Goal: Task Accomplishment & Management: Complete application form

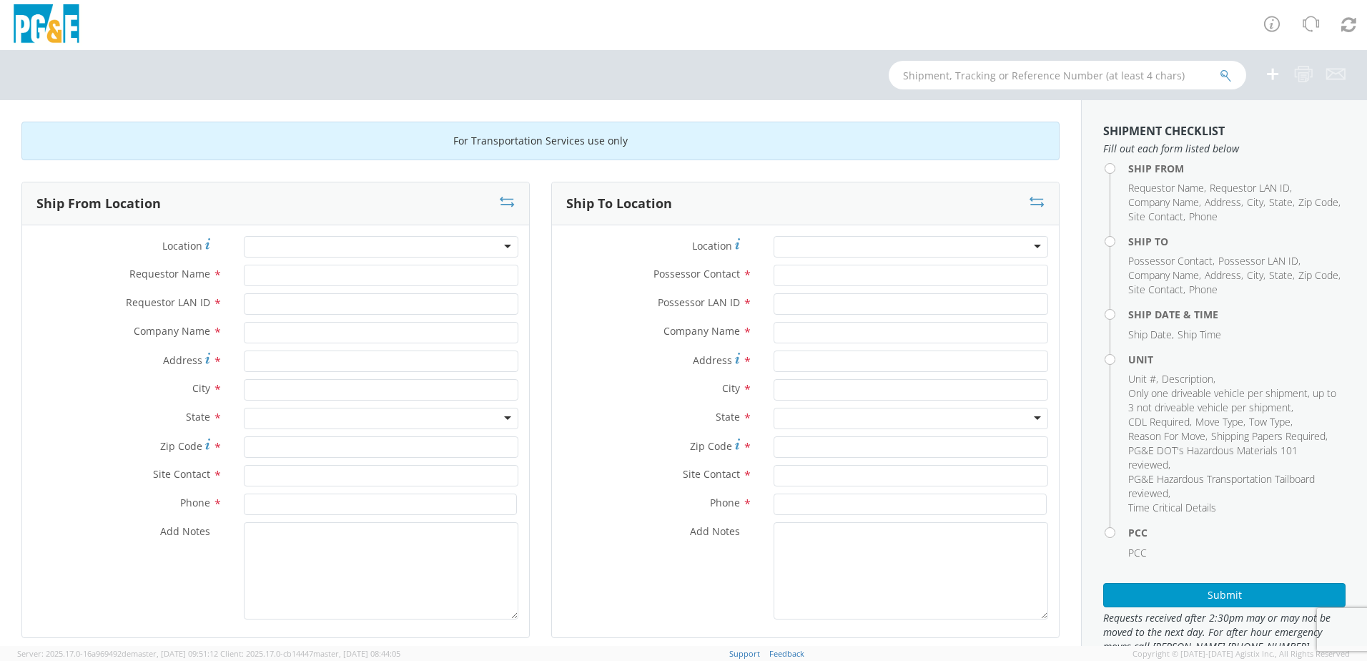
click at [276, 247] on div at bounding box center [381, 246] width 275 height 21
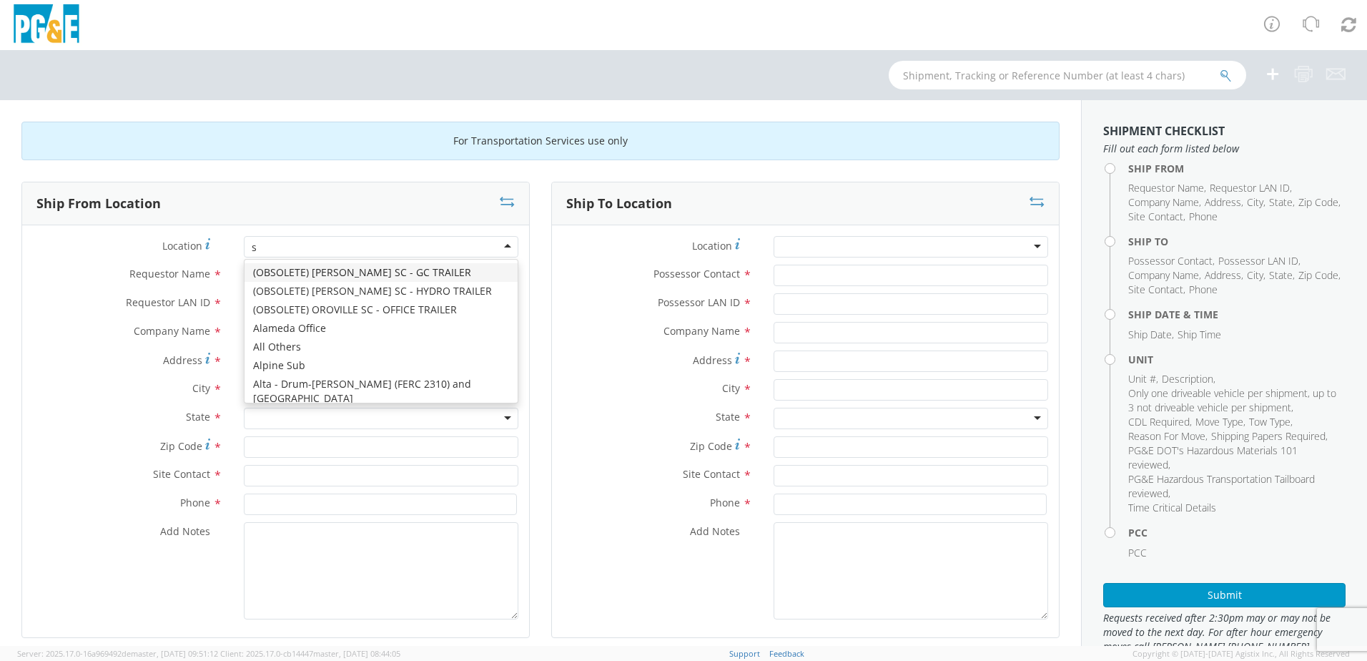
type input "sa"
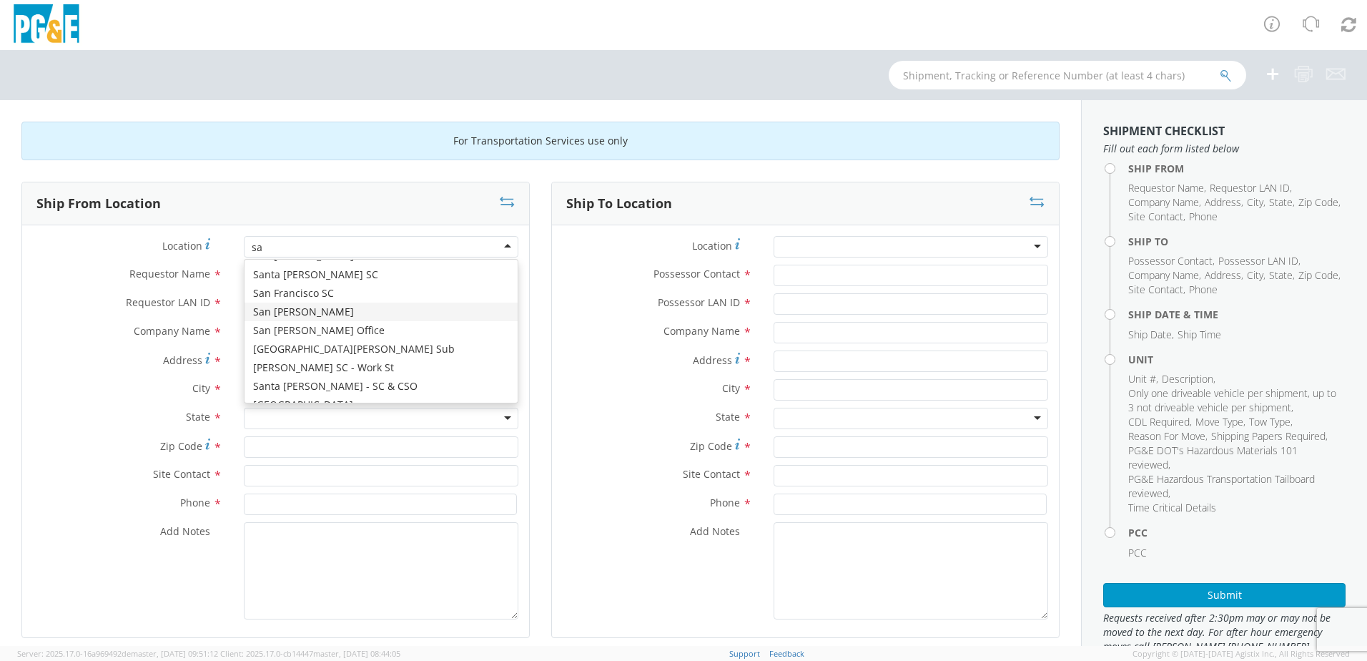
scroll to position [218, 0]
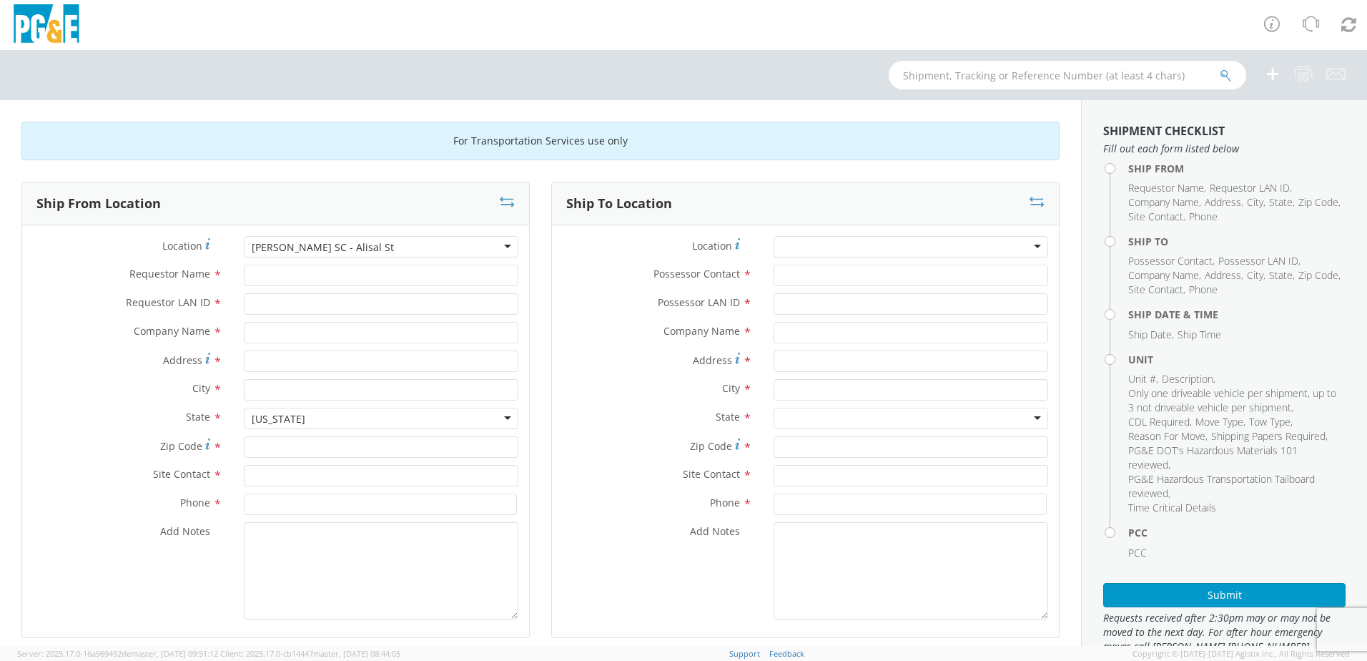
type input "PG&E"
type input "[STREET_ADDRESS]"
type input "[PERSON_NAME]"
type input "93901"
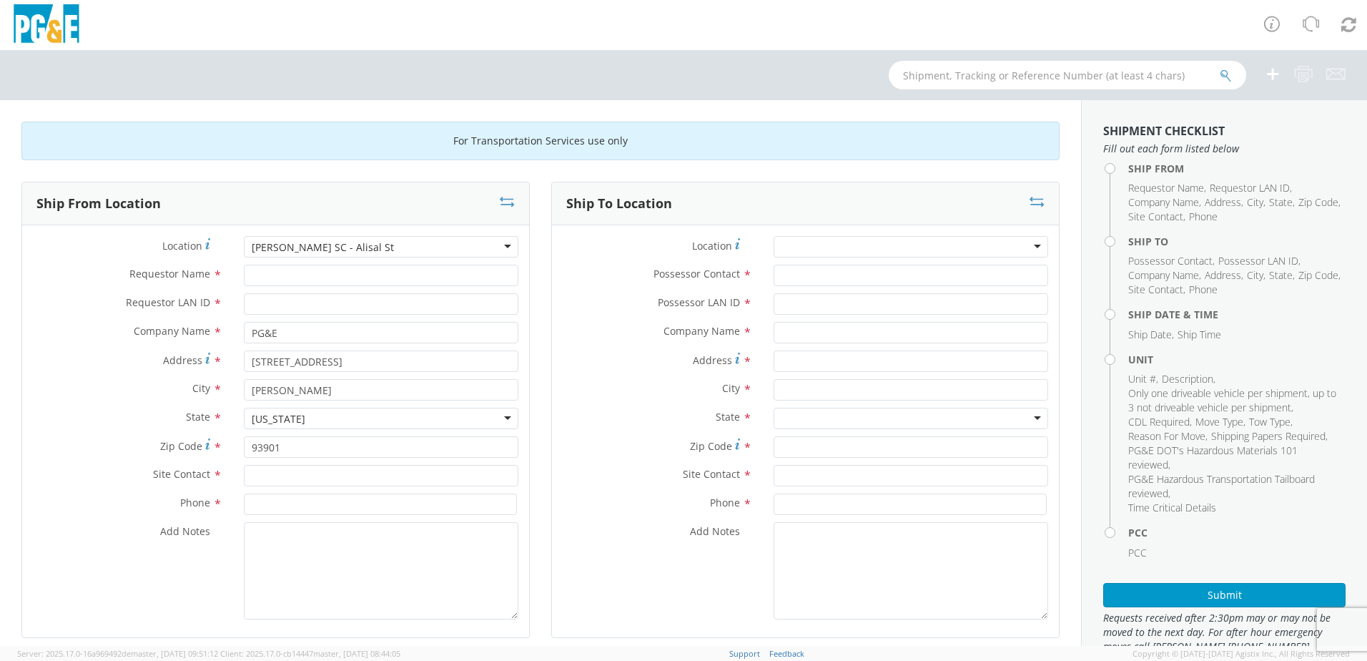
click at [348, 240] on div "[PERSON_NAME] SC - Alisal St" at bounding box center [381, 246] width 275 height 21
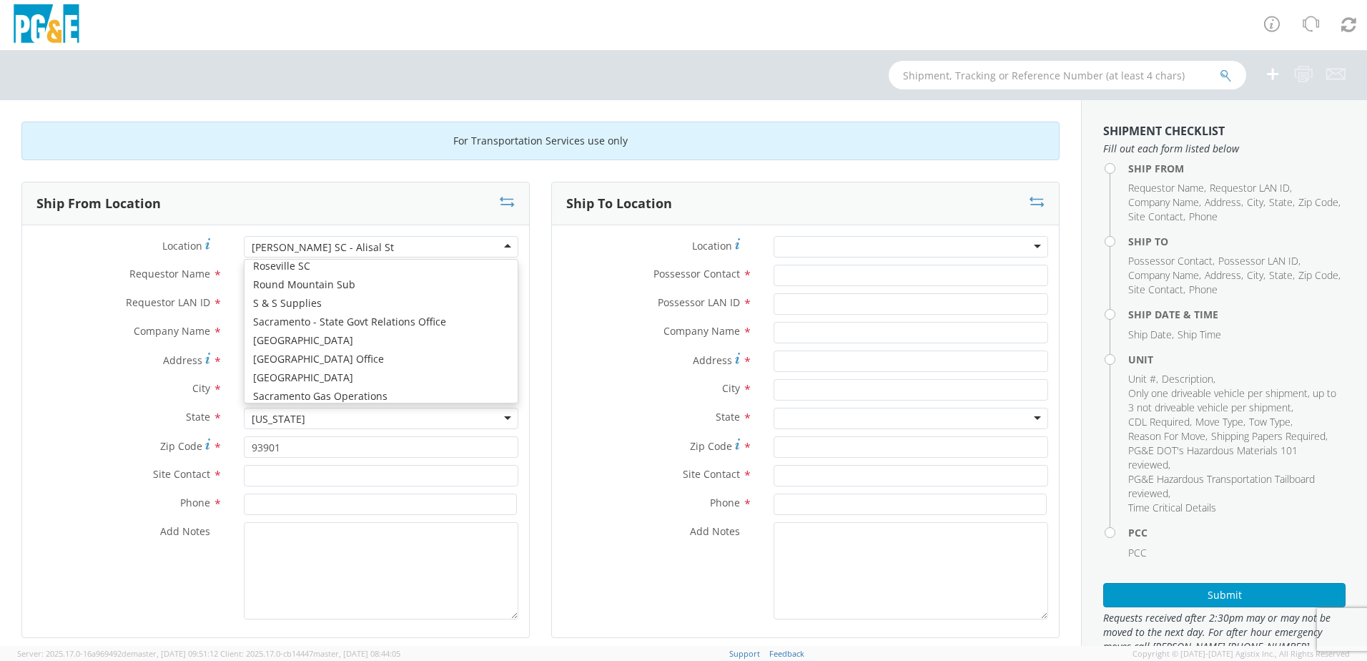
scroll to position [6823, 0]
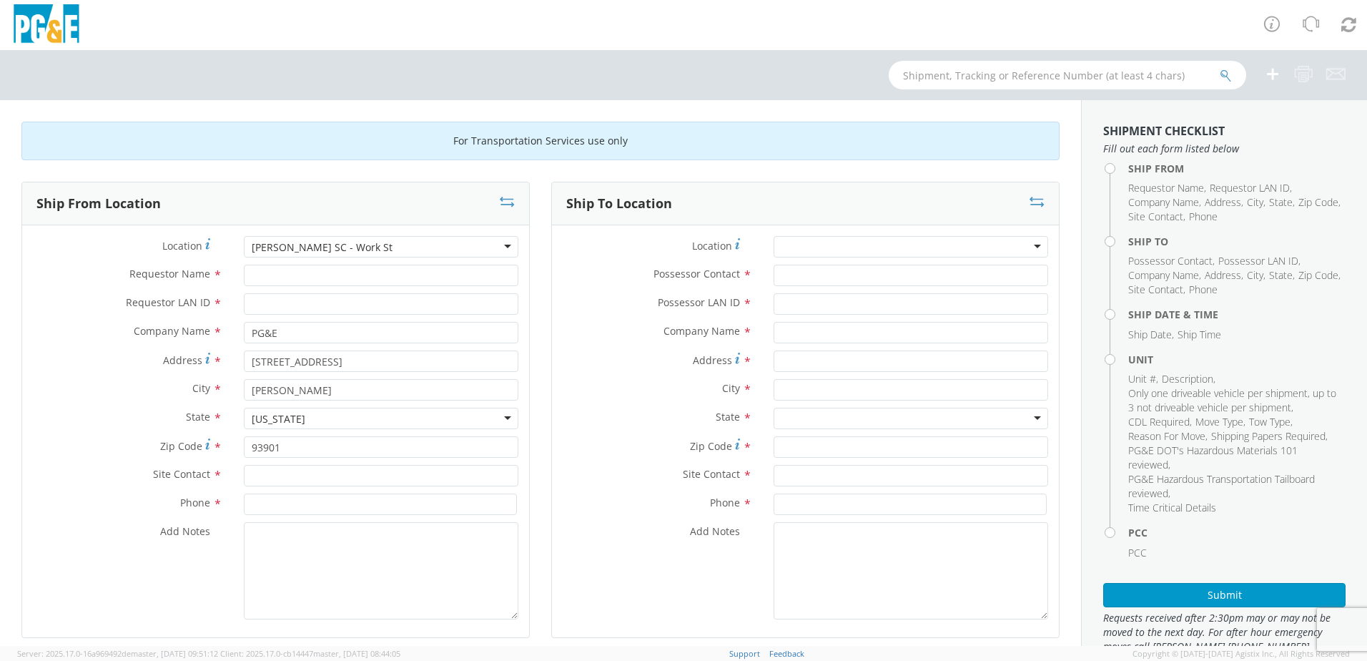
type input "[STREET_ADDRESS]"
type input "[PERSON_NAME]"
click at [348, 275] on input "Requestor Name *" at bounding box center [381, 275] width 275 height 21
click at [347, 273] on input "fxcy" at bounding box center [381, 275] width 275 height 21
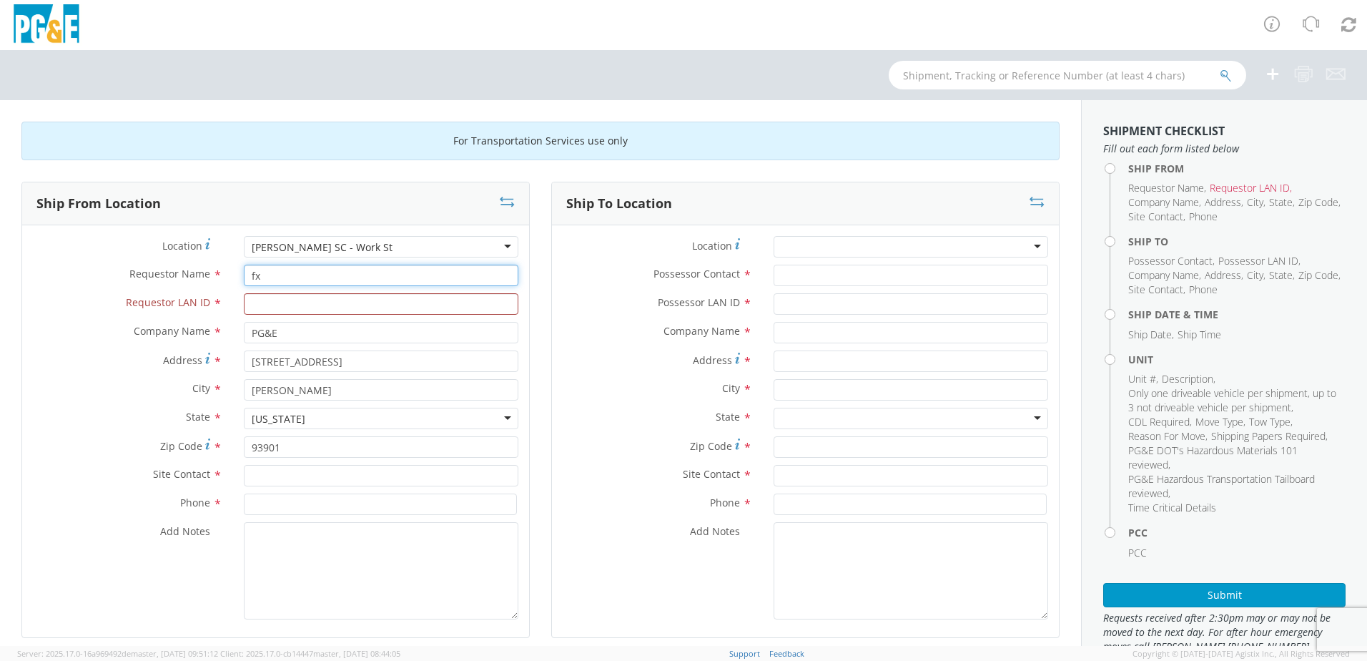
type input "f"
type input "[PERSON_NAME]"
click at [334, 306] on input "Requestor LAN ID *" at bounding box center [381, 303] width 275 height 21
type input "fxcy"
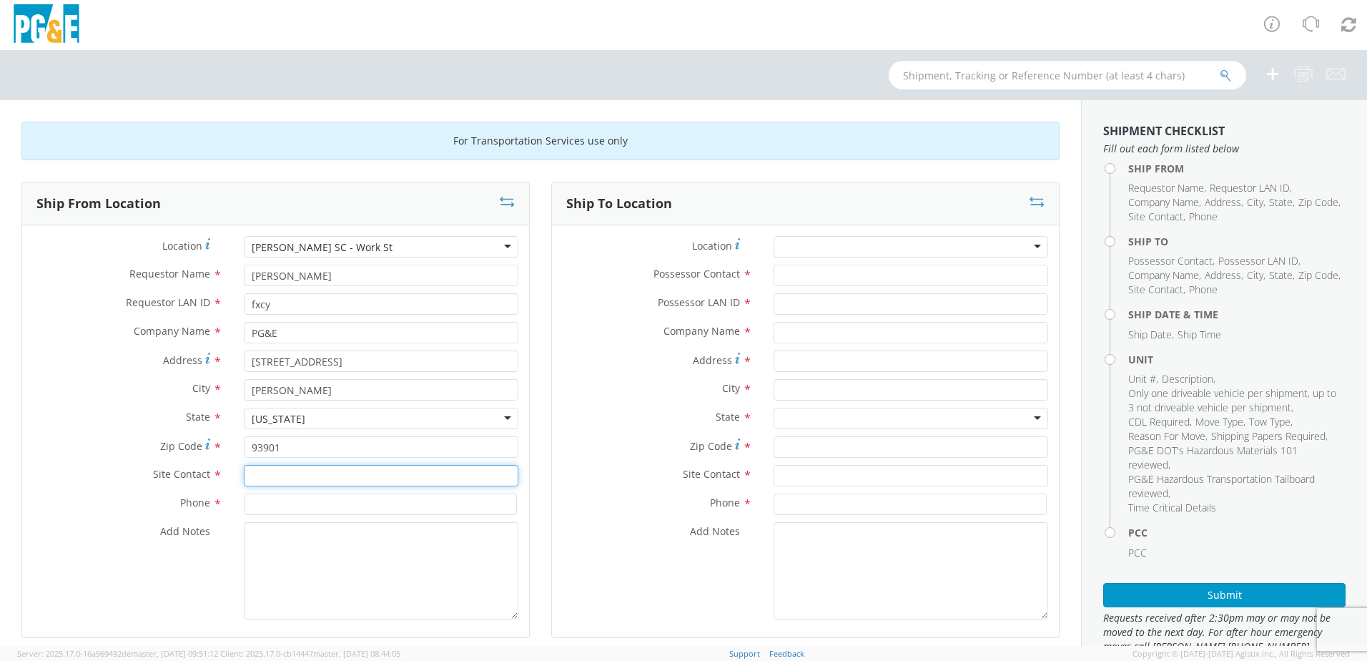
click at [310, 471] on input "text" at bounding box center [381, 475] width 275 height 21
type input "[PERSON_NAME]"
click at [305, 498] on input at bounding box center [380, 503] width 273 height 21
type input "[PHONE_NUMBER]"
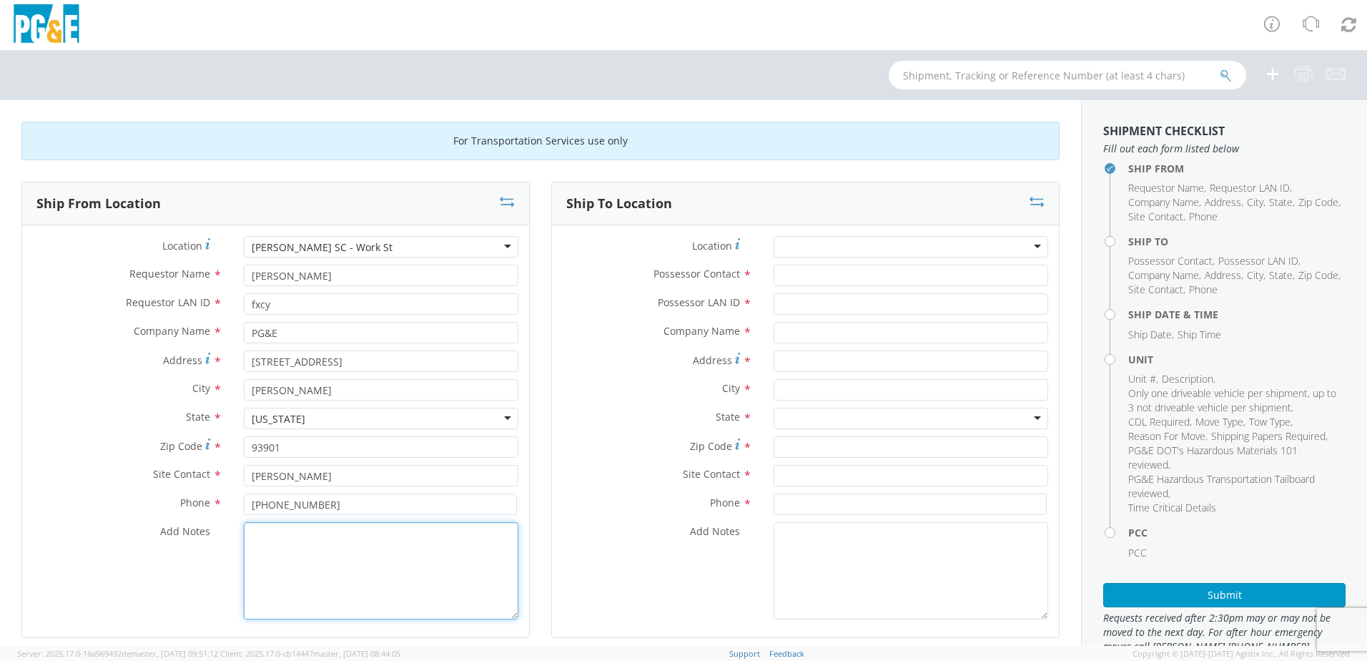
click at [287, 562] on textarea "Add Notes *" at bounding box center [381, 570] width 275 height 97
type textarea "going to auction"
click at [909, 243] on div at bounding box center [911, 246] width 275 height 21
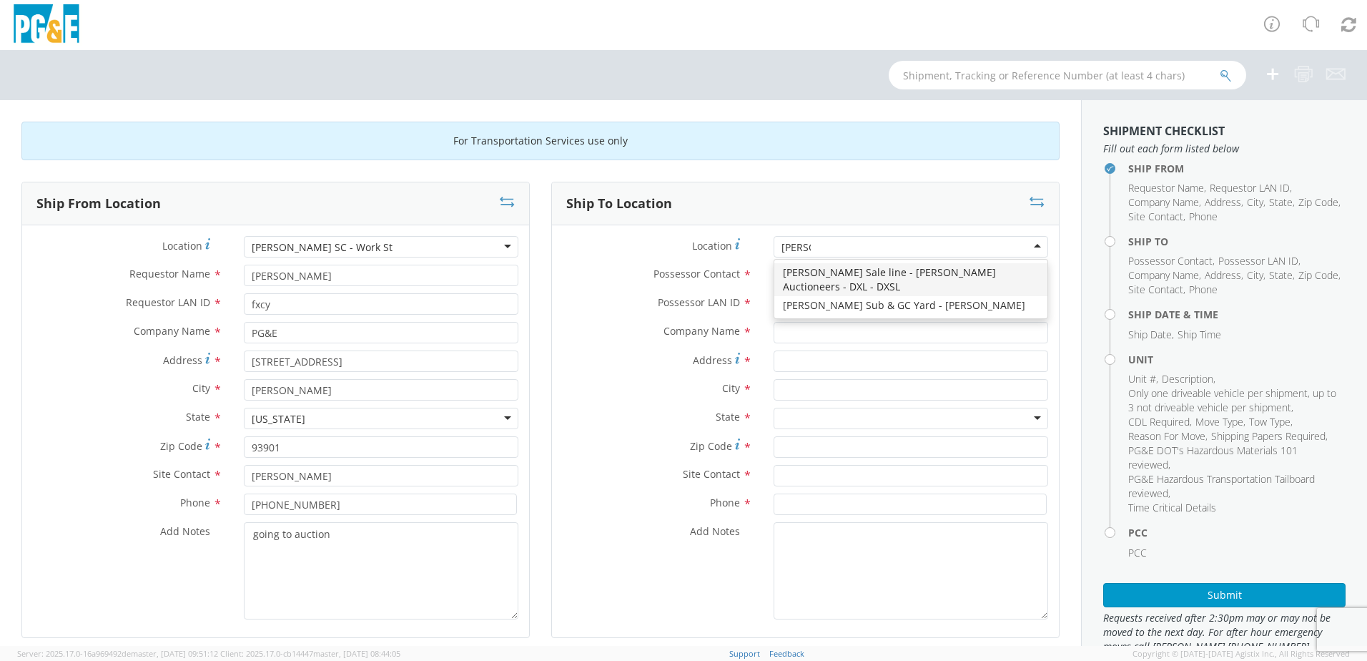
type input "[PERSON_NAME]"
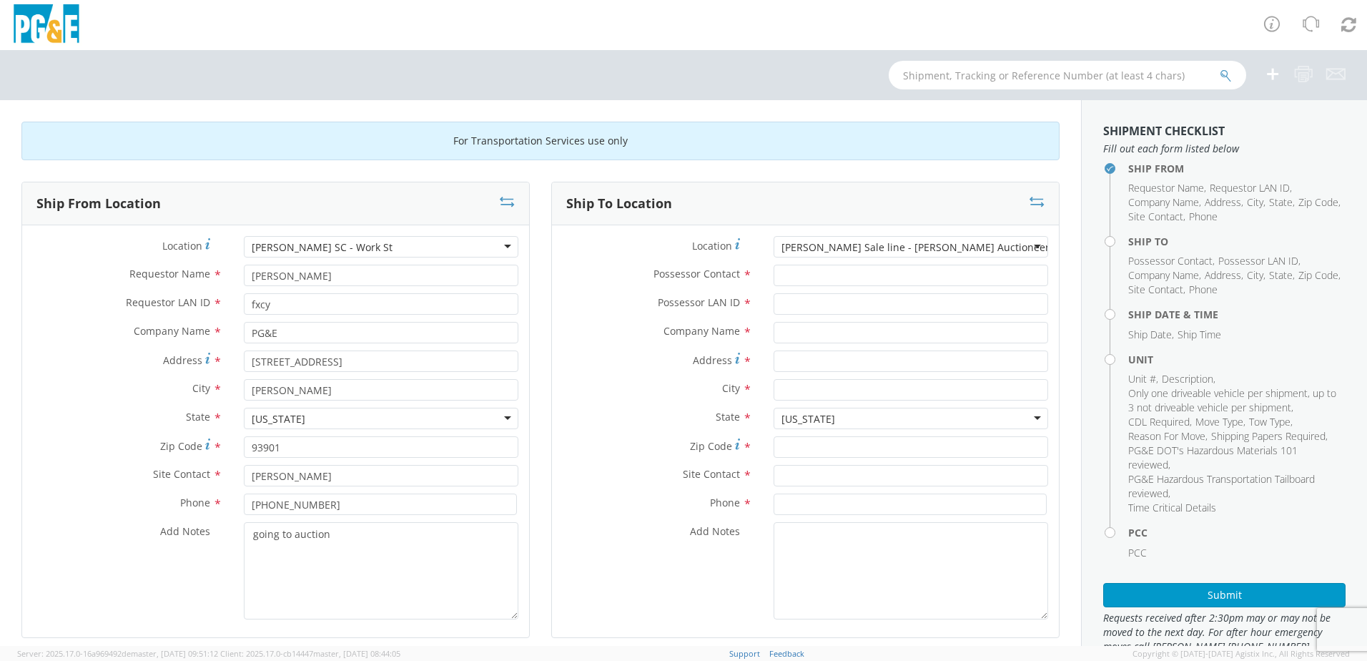
type input "PG&E"
type input "[STREET_ADDRESS][PERSON_NAME]"
type input "[PERSON_NAME]"
type input "95620"
type input "[PHONE_NUMBER]"
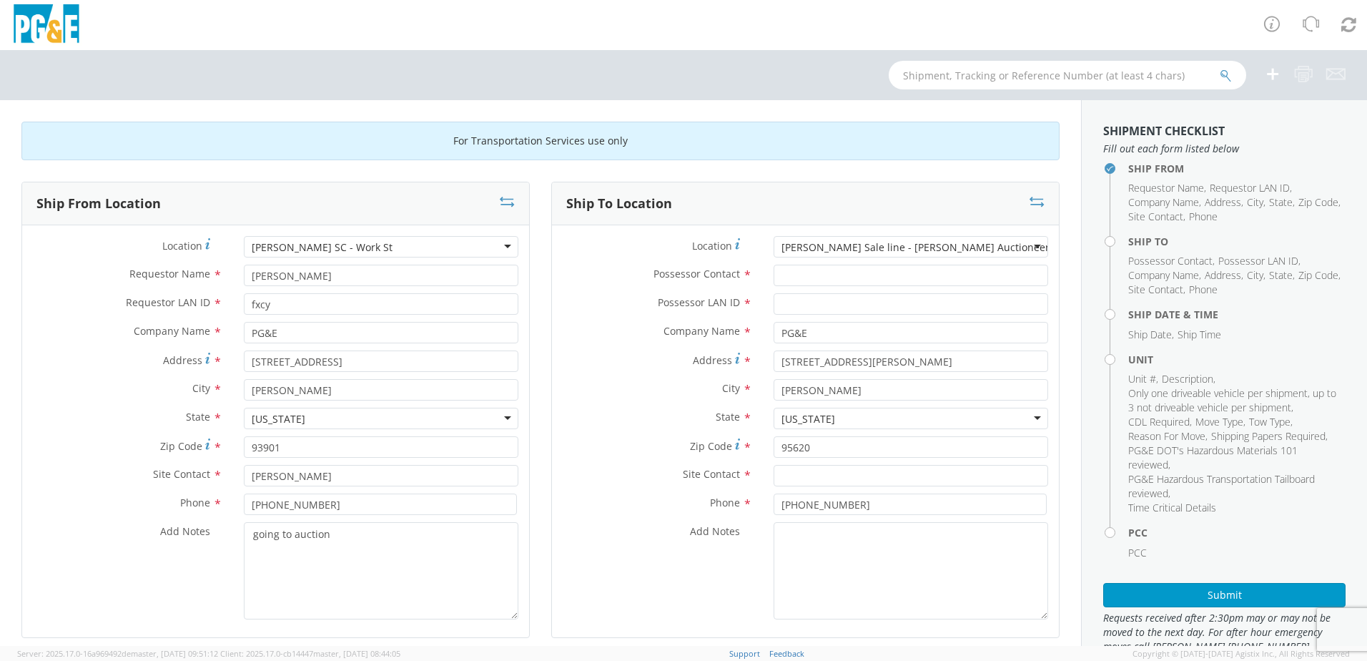
scroll to position [0, 0]
click at [870, 276] on input "Possessor Contact *" at bounding box center [911, 275] width 275 height 21
type input "[PERSON_NAME]"
click at [817, 307] on input "Possessor LAN ID *" at bounding box center [911, 303] width 275 height 21
type input "fxcy"
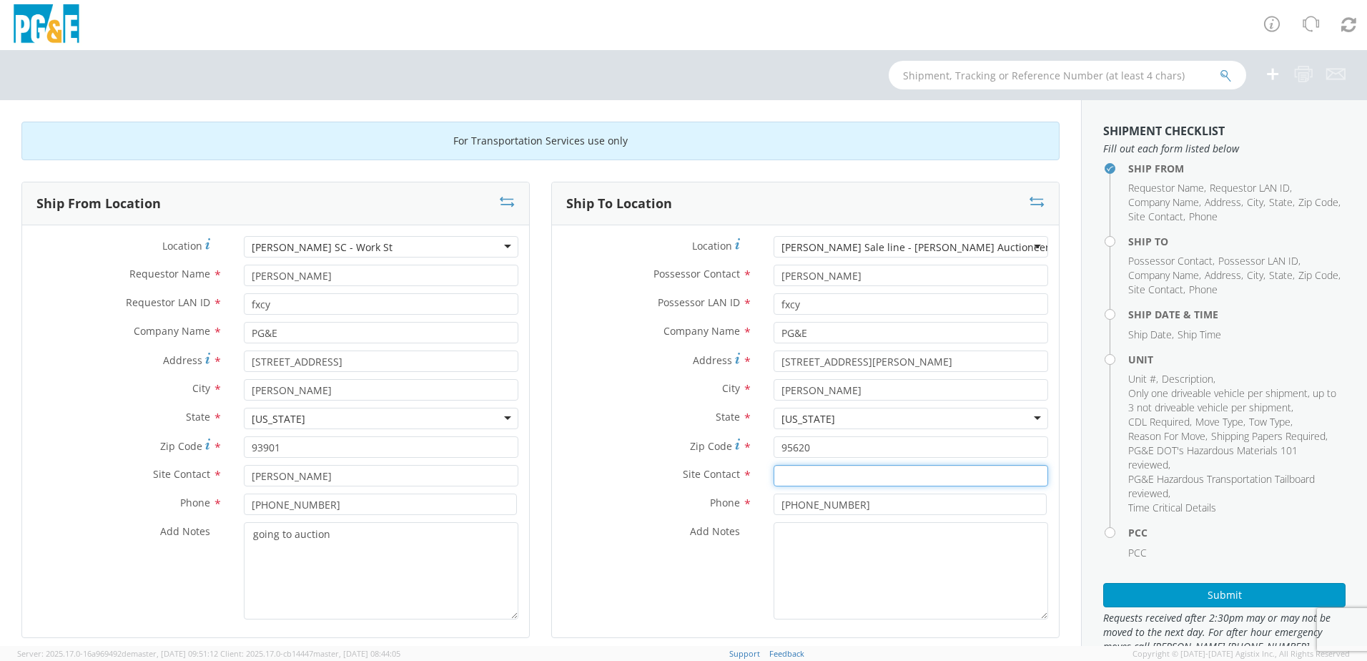
click at [797, 466] on input "text" at bounding box center [911, 475] width 275 height 21
click at [797, 478] on input "text" at bounding box center [911, 475] width 275 height 21
type input "[PERSON_NAME]"
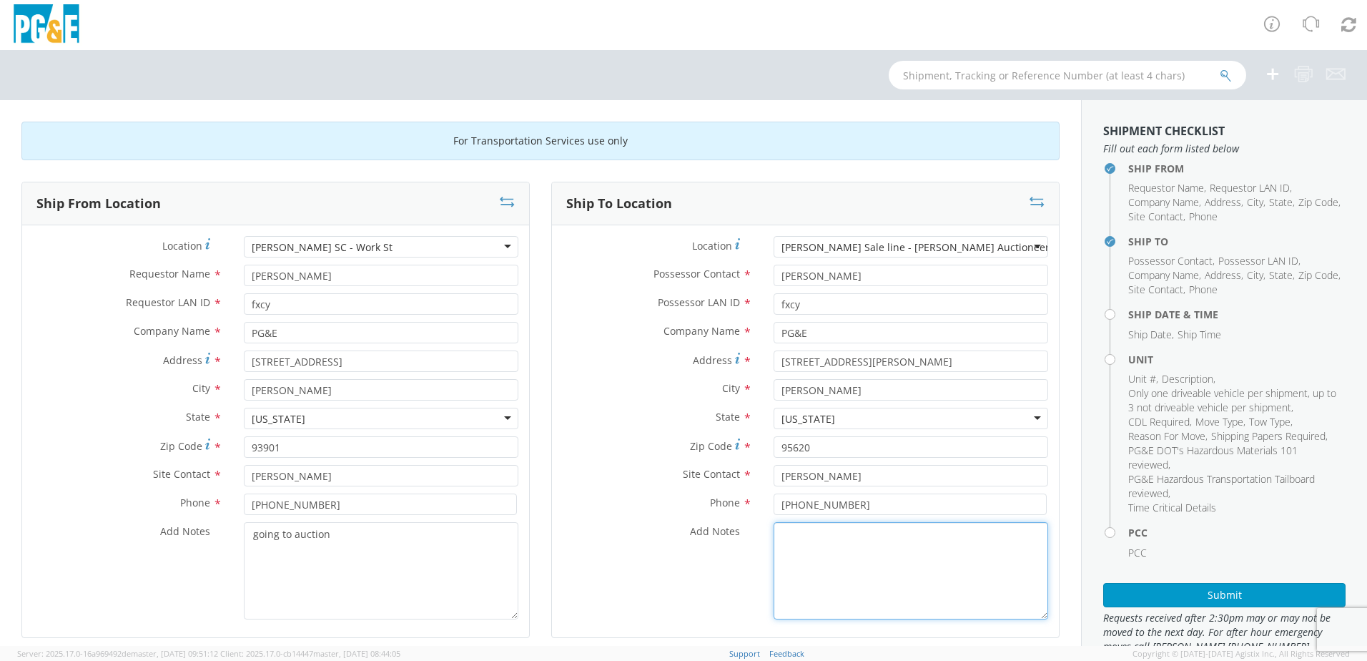
click at [804, 534] on textarea "Add Notes *" at bounding box center [911, 570] width 275 height 97
click at [854, 504] on input "[PHONE_NUMBER]" at bounding box center [910, 503] width 273 height 21
type input "[PHONE_NUMBER]"
click at [839, 552] on textarea "Add Notes *" at bounding box center [911, 570] width 275 height 97
click at [826, 533] on textarea "goinf to auction" at bounding box center [911, 570] width 275 height 97
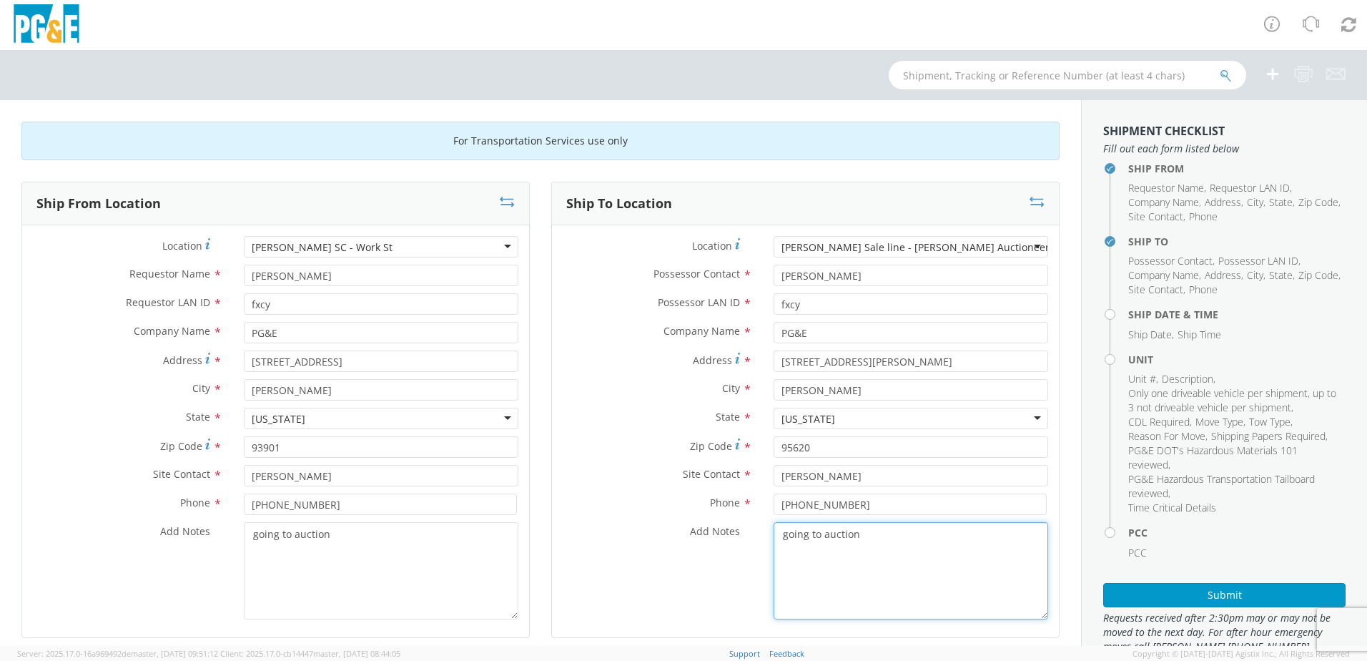
click at [908, 539] on textarea "going to auction" at bounding box center [911, 570] width 275 height 97
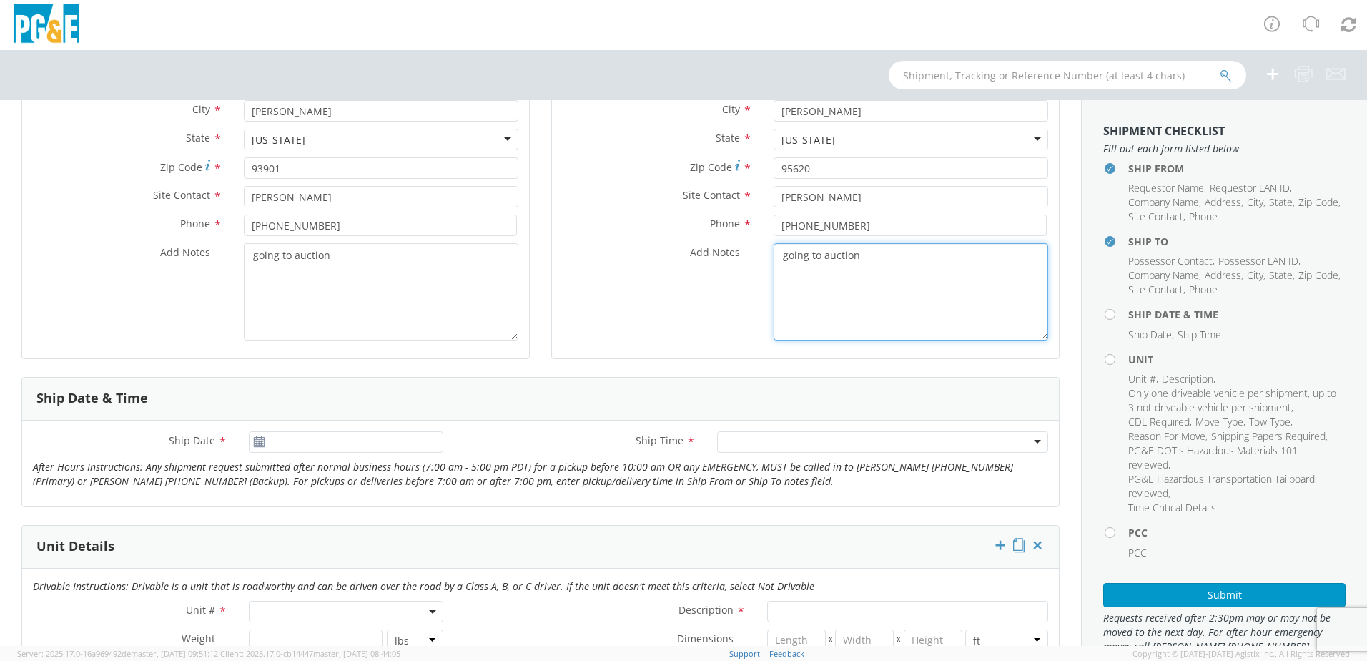
scroll to position [286, 0]
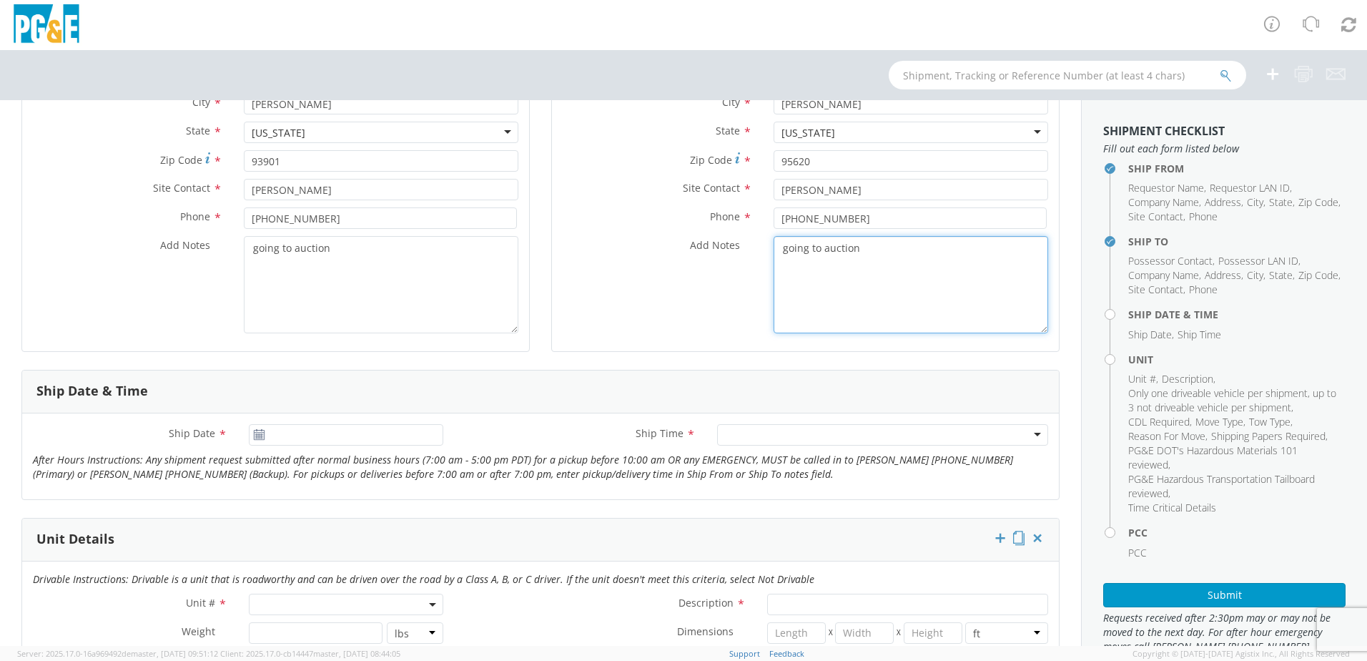
type textarea "going to auction"
click at [699, 328] on div "Add Notes * going to auction" at bounding box center [805, 284] width 507 height 97
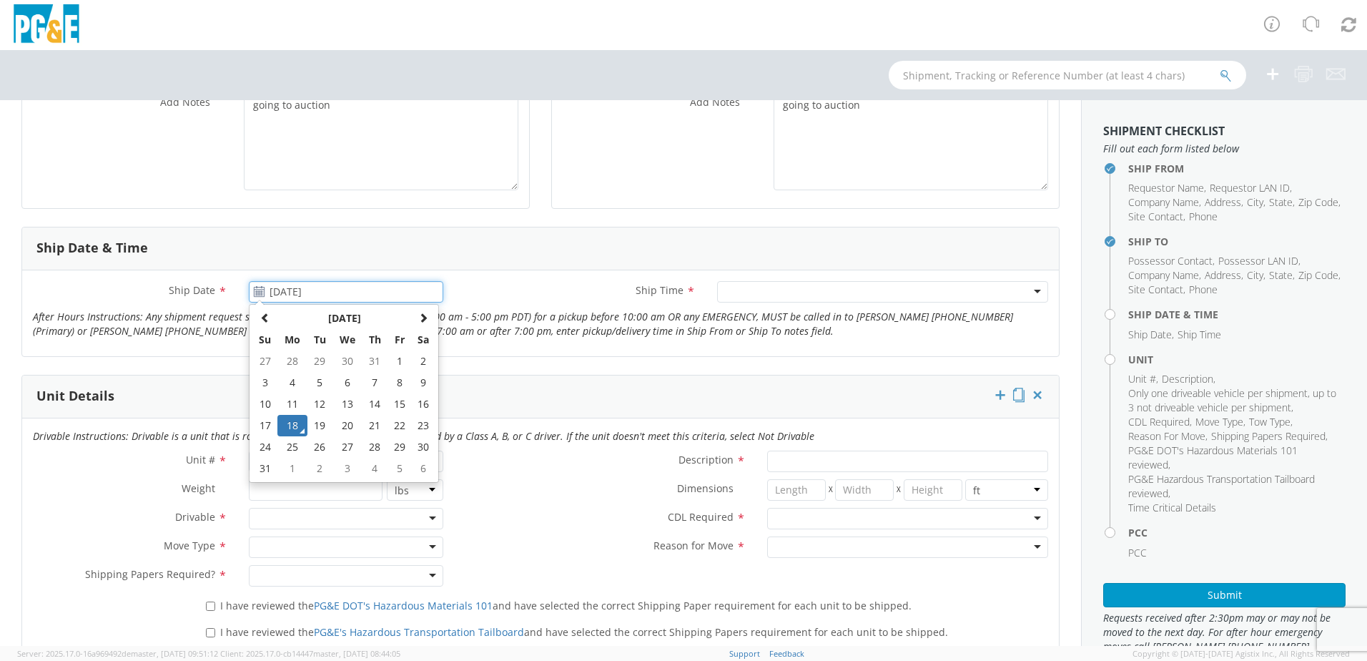
click at [297, 296] on input "[DATE]" at bounding box center [346, 291] width 195 height 21
click at [317, 433] on td "19" at bounding box center [319, 425] width 25 height 21
type input "[DATE]"
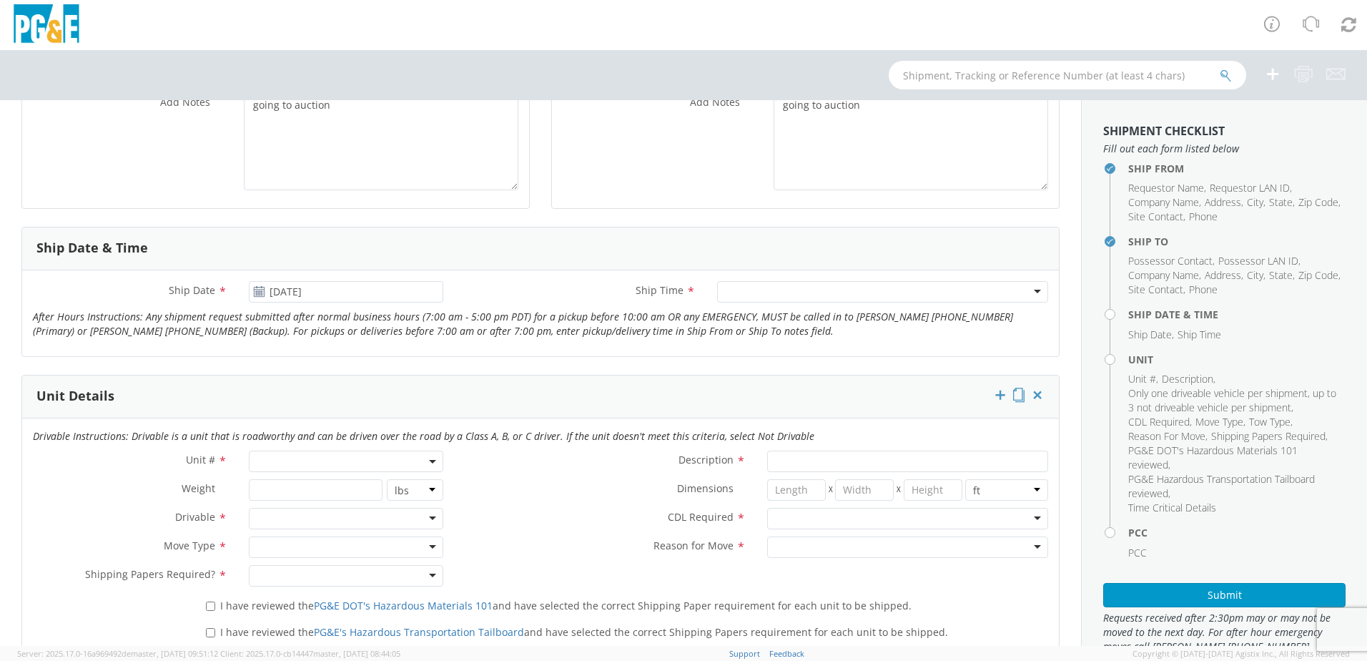
click at [724, 290] on div at bounding box center [882, 291] width 331 height 21
click at [326, 463] on span at bounding box center [346, 461] width 195 height 21
click at [318, 488] on input "search" at bounding box center [344, 484] width 185 height 21
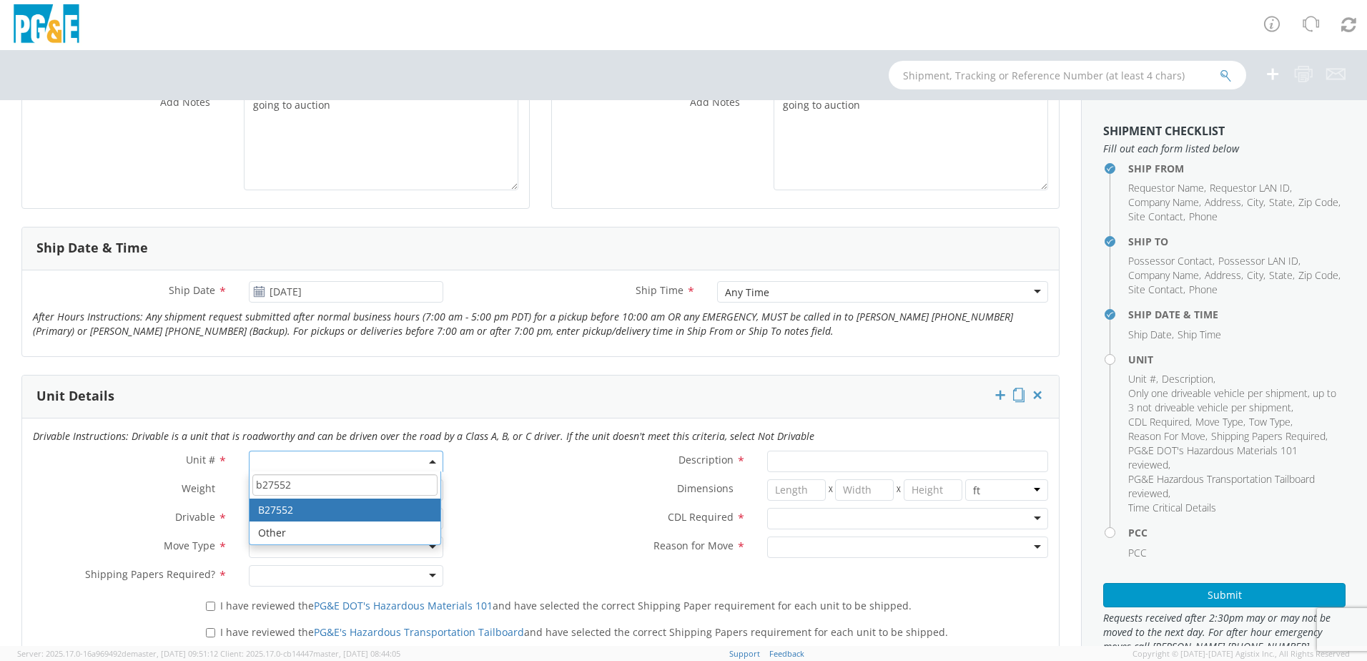
type input "b27552"
type input "PICKUP; 1/2T 4x4"
type input "7300"
select select "B27552"
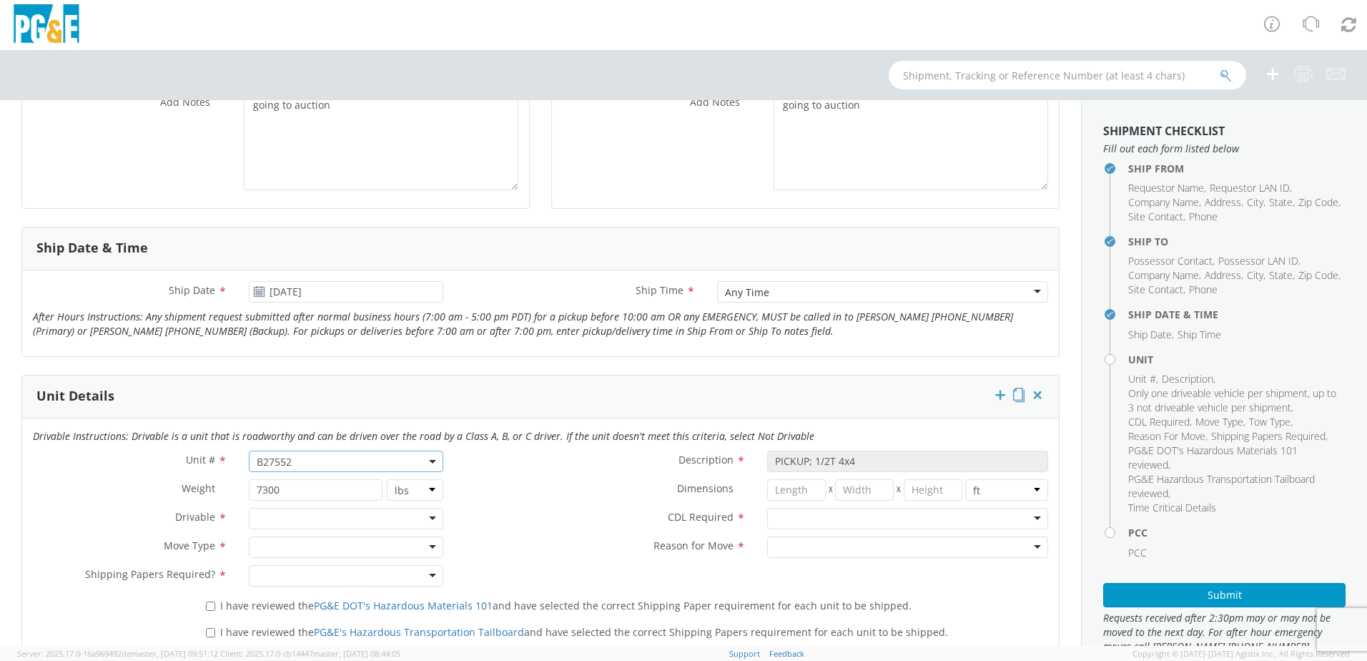
click at [344, 514] on div at bounding box center [346, 518] width 195 height 21
click at [318, 541] on div at bounding box center [346, 546] width 195 height 21
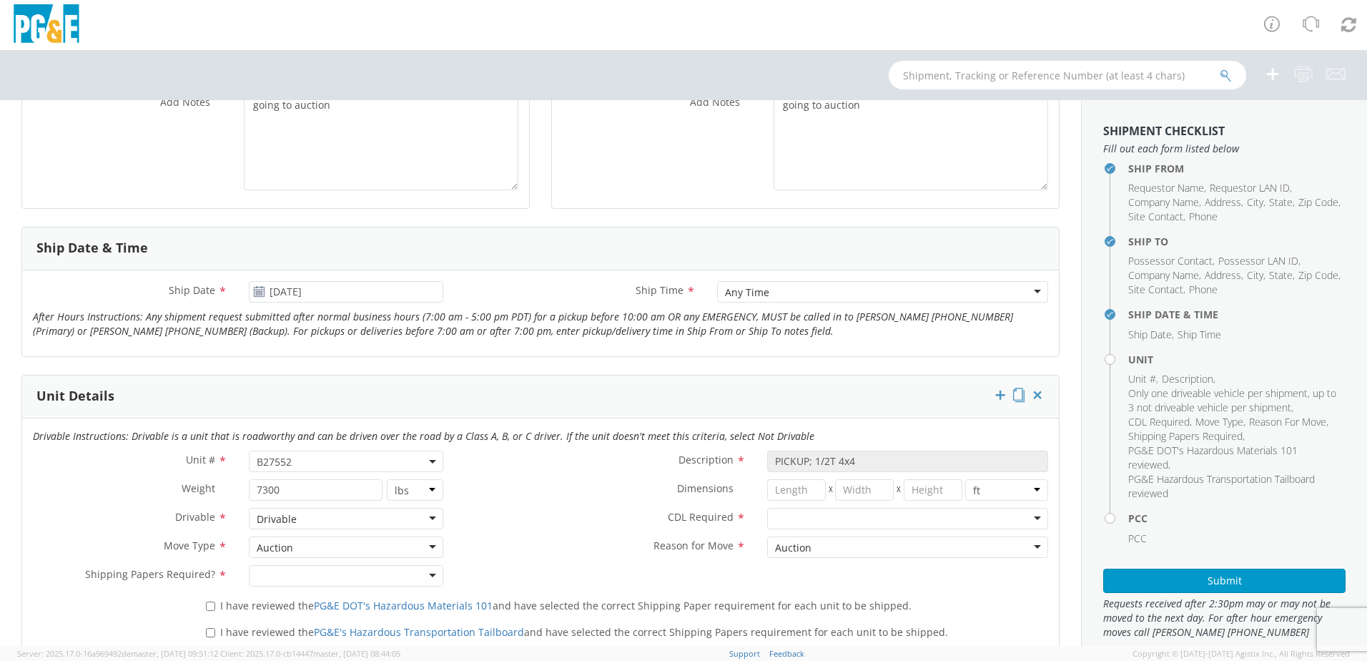
click at [300, 578] on div at bounding box center [346, 575] width 195 height 21
click at [867, 522] on div at bounding box center [907, 518] width 281 height 21
click at [604, 516] on label "CDL Required *" at bounding box center [605, 517] width 302 height 19
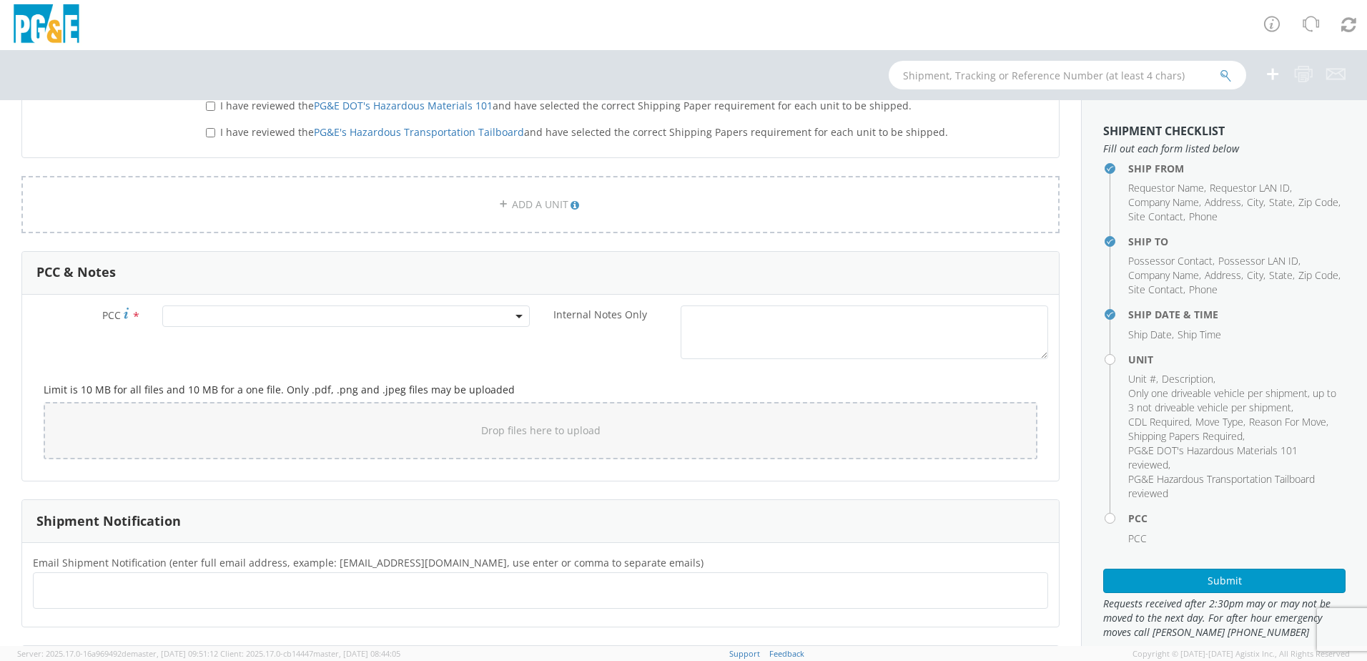
scroll to position [930, 0]
click at [245, 315] on span at bounding box center [346, 315] width 368 height 21
click at [245, 330] on input "number" at bounding box center [344, 338] width 356 height 21
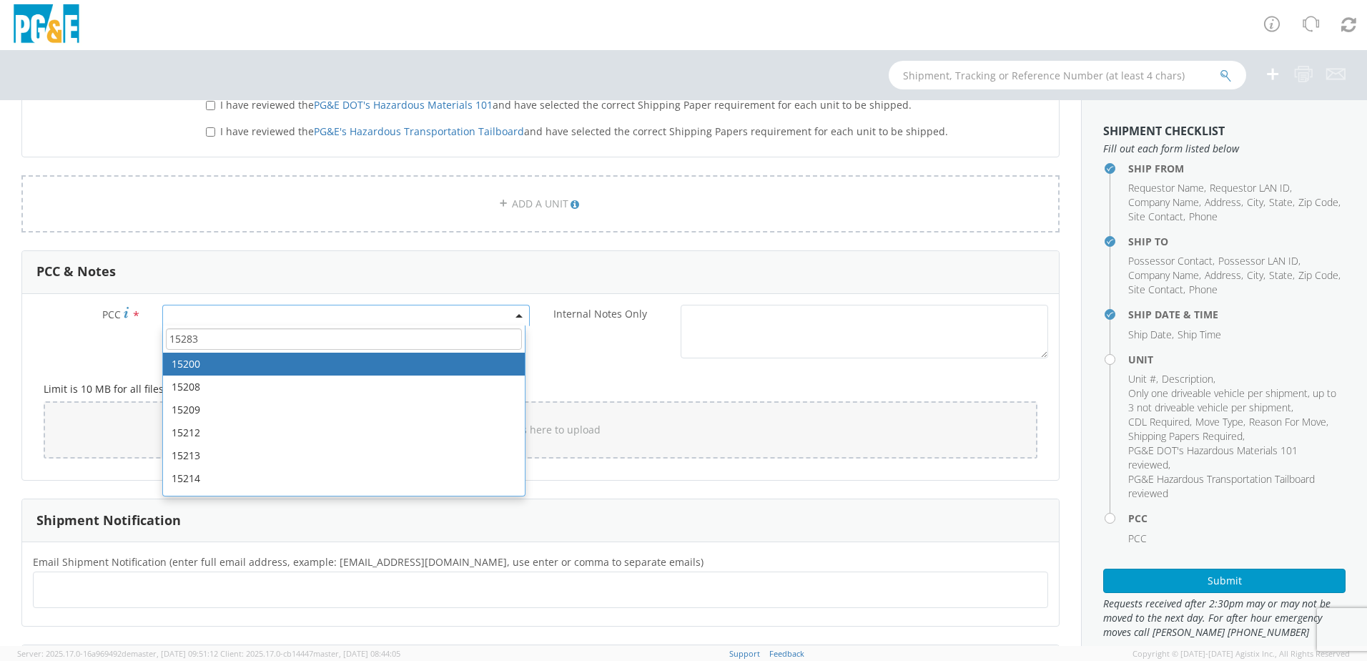
drag, startPoint x: 223, startPoint y: 368, endPoint x: 233, endPoint y: 323, distance: 45.5
click at [233, 321] on agx-select2 "15283 15200 15208 15209 15212 15213 15214 15215 15216 15217 15218 15219 15220 1…" at bounding box center [346, 314] width 368 height 14
click at [230, 332] on input "15283" at bounding box center [344, 338] width 356 height 21
click at [234, 343] on input "15283" at bounding box center [344, 338] width 356 height 21
type input "15283"
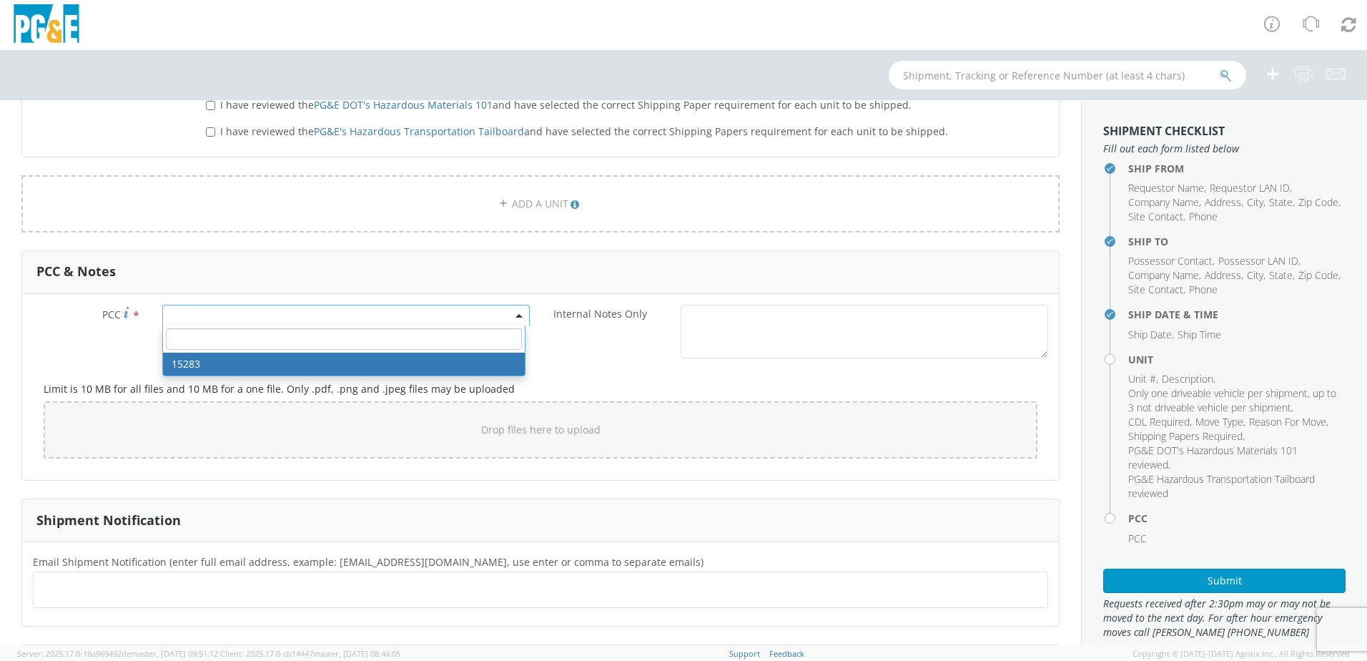
select select "15283"
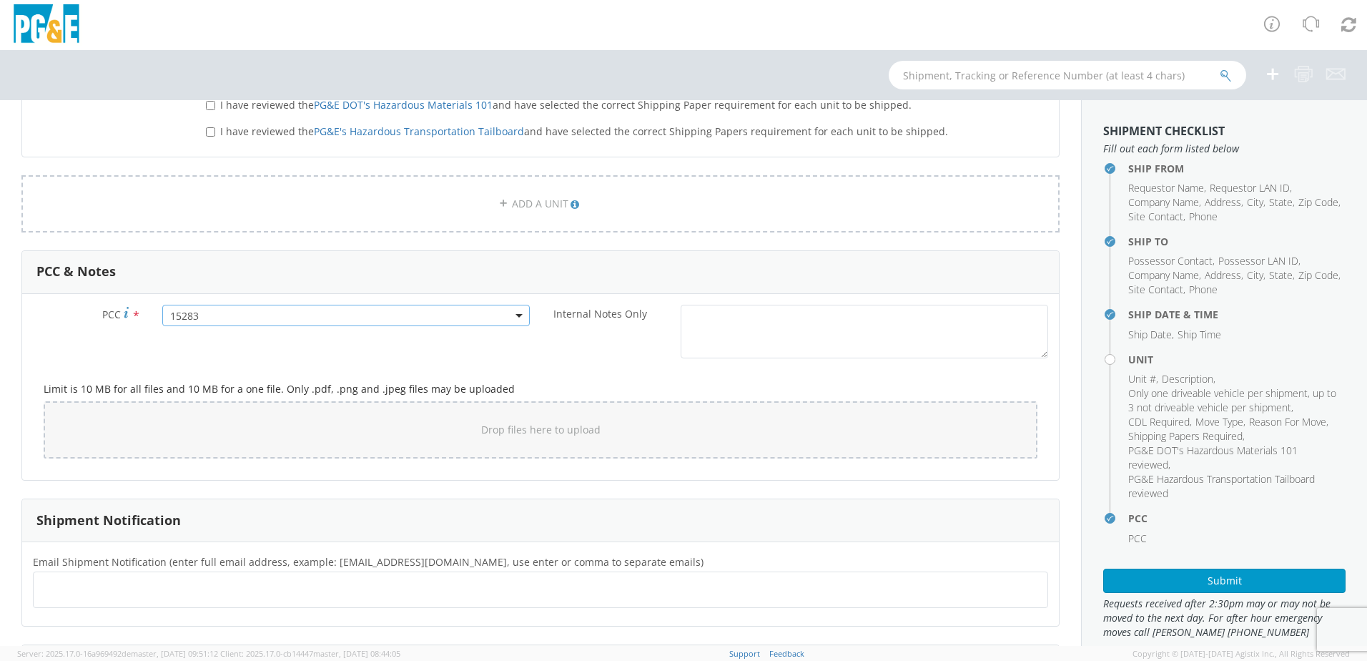
click at [286, 358] on div "PCC * 15283 15283 Internal Notes Only *" at bounding box center [540, 335] width 1037 height 61
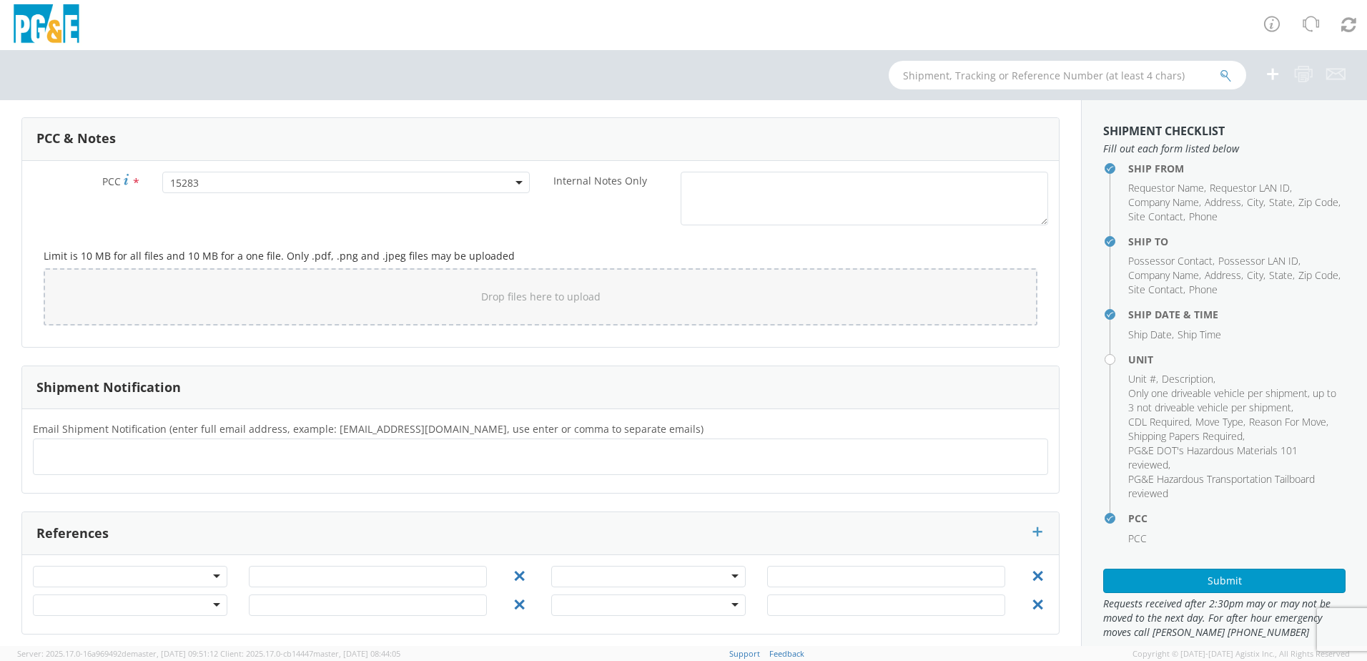
scroll to position [1069, 0]
click at [153, 438] on ul at bounding box center [540, 450] width 1003 height 24
type input "[EMAIL_ADDRESS][DOMAIN_NAME]"
click at [153, 438] on ul at bounding box center [540, 450] width 1003 height 24
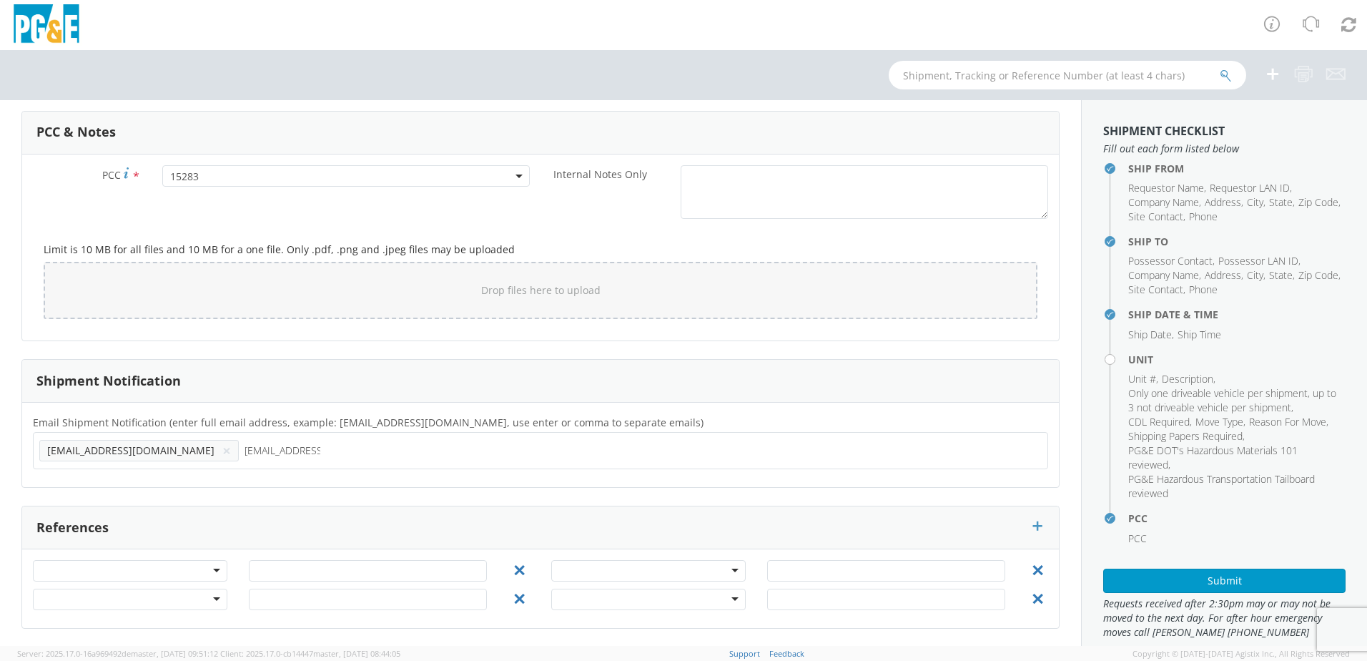
type input "[EMAIL_ADDRESS][DOMAIN_NAME]"
click at [267, 458] on ul "[EMAIL_ADDRESS][DOMAIN_NAME] × [EMAIL_ADDRESS][DOMAIN_NAME] ×" at bounding box center [540, 450] width 1003 height 24
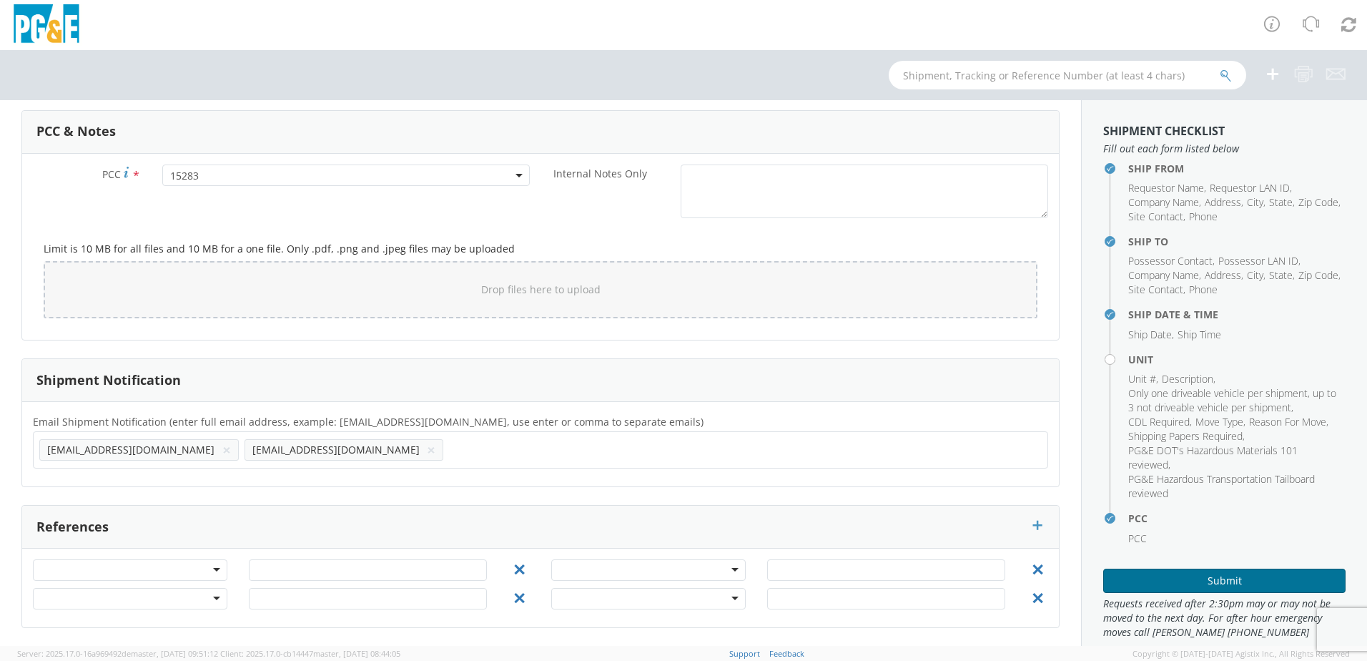
click at [1138, 584] on button "Submit" at bounding box center [1224, 581] width 242 height 24
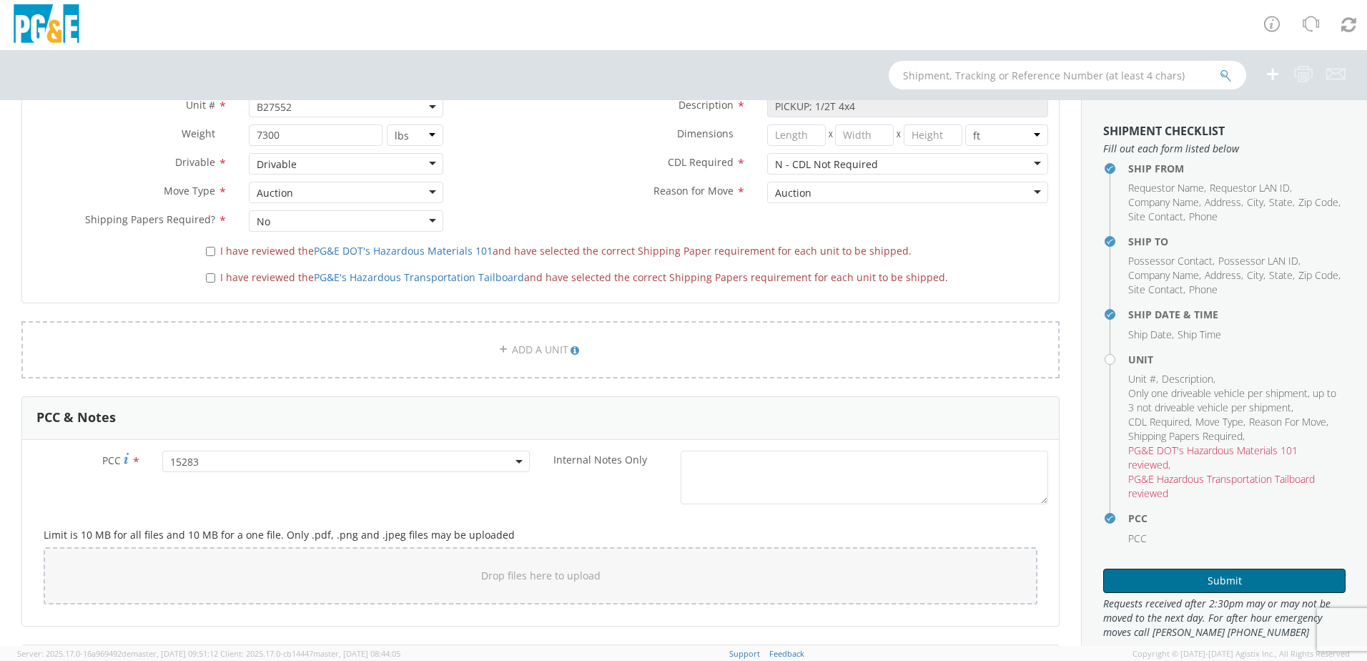
scroll to position [712, 0]
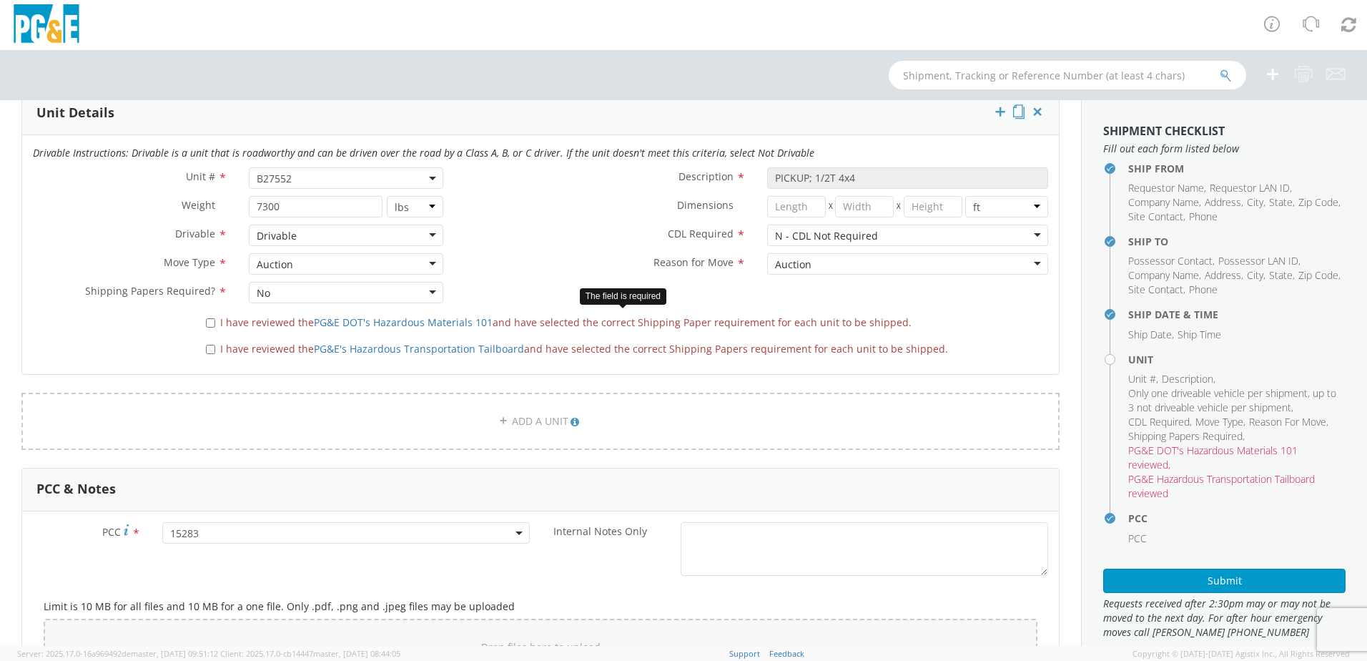
click at [227, 320] on span "I have reviewed the PG&E DOT's Hazardous Materials 101 and have selected the co…" at bounding box center [565, 322] width 691 height 14
click at [215, 320] on input "I have reviewed the PG&E DOT's Hazardous Materials 101 and have selected the co…" at bounding box center [210, 322] width 9 height 9
checkbox input "true"
click at [213, 337] on div "I have reviewed the PG&E's Hazardous Transportation Tailboard and have selected…" at bounding box center [627, 346] width 842 height 19
click at [212, 346] on input "I have reviewed the PG&E's Hazardous Transportation Tailboard and have selected…" at bounding box center [210, 349] width 9 height 9
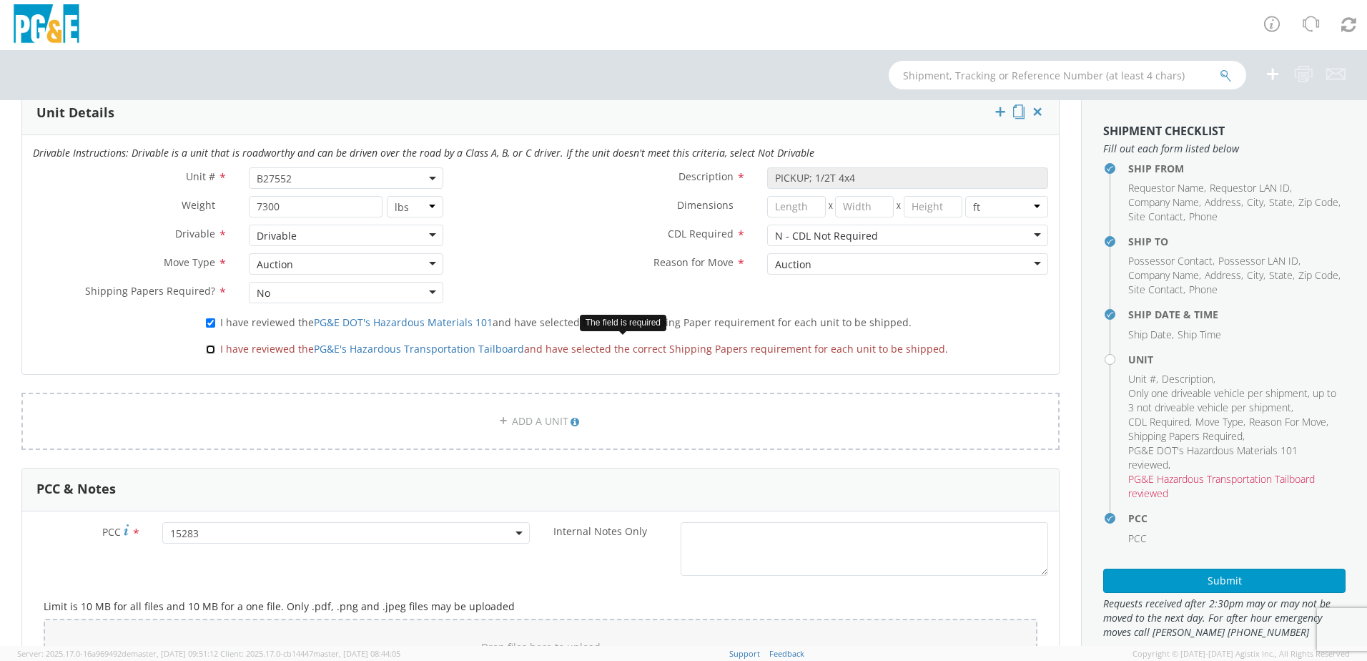
checkbox input "true"
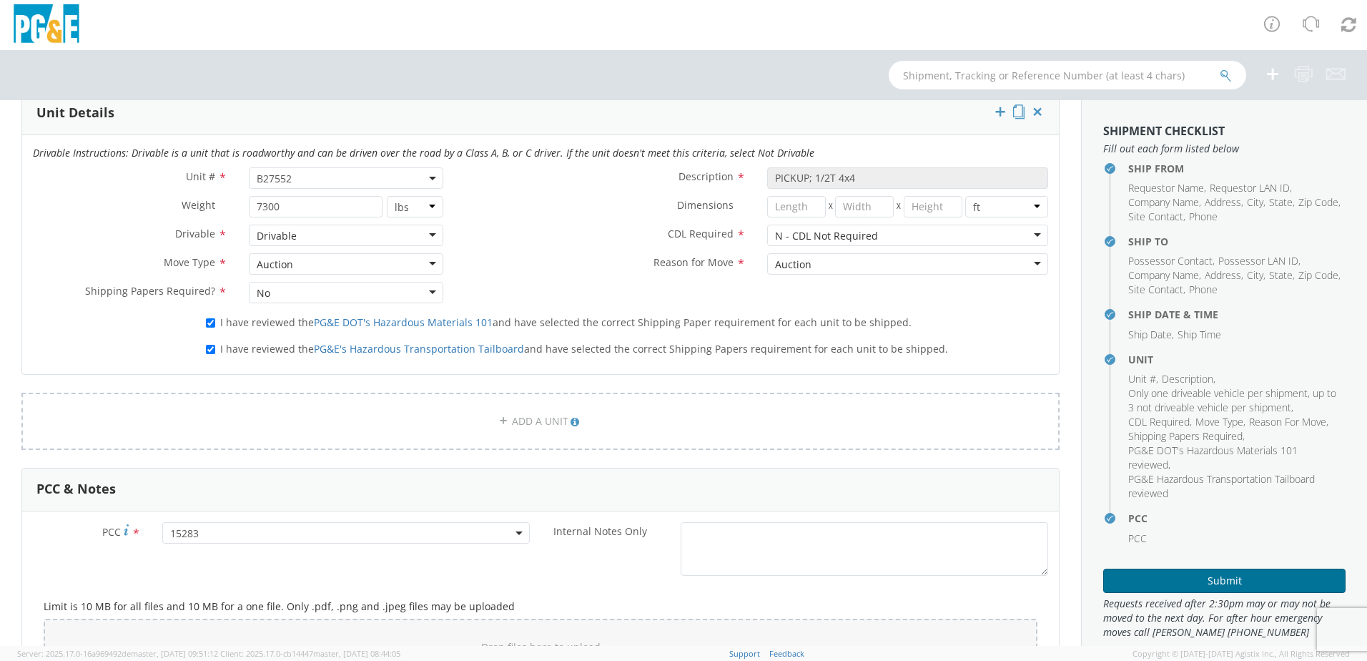
click at [1144, 569] on button "Submit" at bounding box center [1224, 581] width 242 height 24
